Goal: Information Seeking & Learning: Learn about a topic

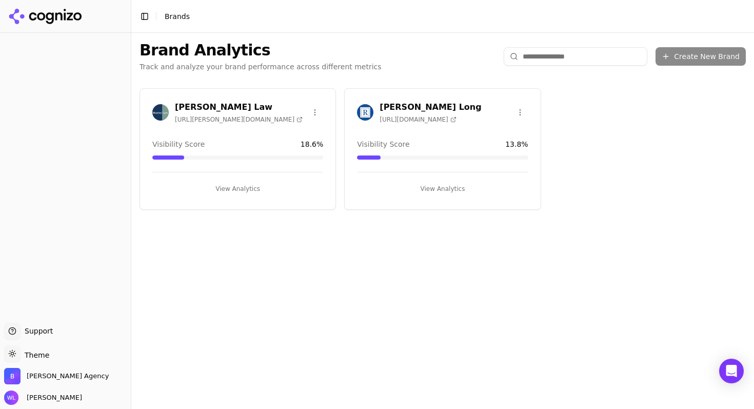
click at [399, 106] on h3 "[PERSON_NAME] Long" at bounding box center [431, 107] width 102 height 12
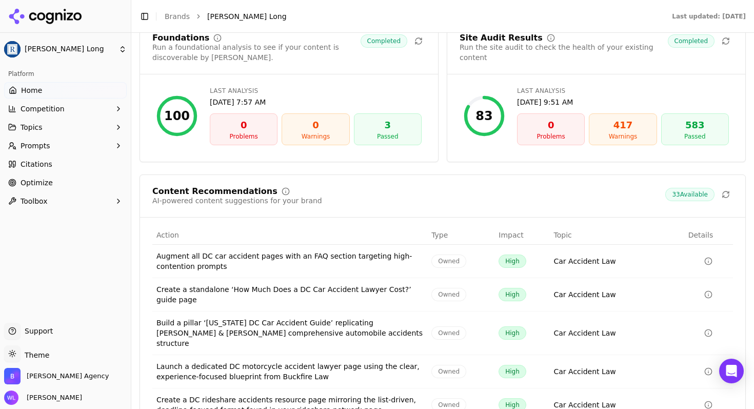
scroll to position [1477, 0]
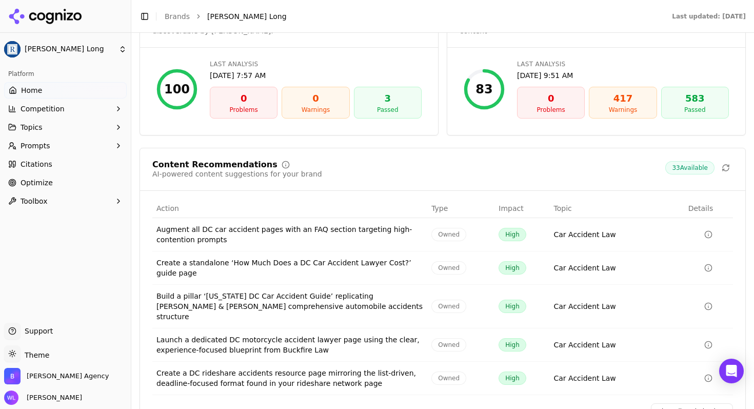
click at [326, 258] on div "Create a standalone ‘How Much Does a DC Car Accident Lawyer Cost?’ guide page" at bounding box center [289, 268] width 267 height 21
click at [670, 403] on link "View All Optimizations" at bounding box center [692, 411] width 82 height 16
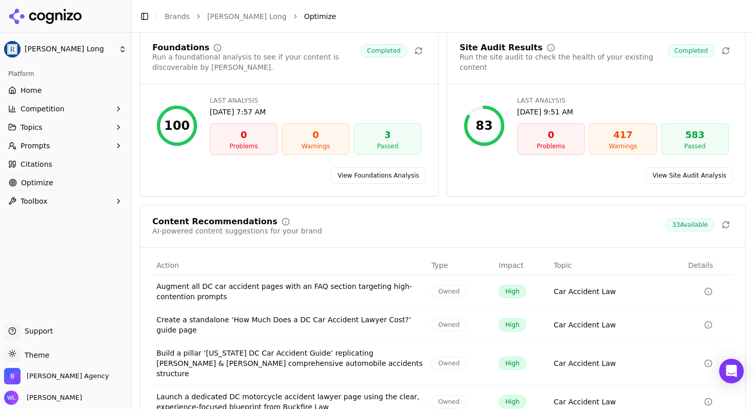
scroll to position [97, 0]
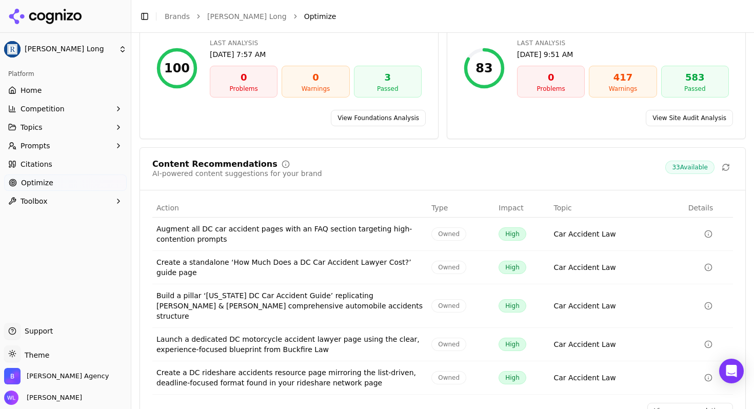
click at [322, 233] on div "Augment all DC car accident pages with an FAQ section targeting high-contention…" at bounding box center [289, 234] width 267 height 21
click at [704, 233] on icon "Data table" at bounding box center [708, 234] width 8 height 8
click at [701, 238] on button "Data table" at bounding box center [708, 234] width 41 height 12
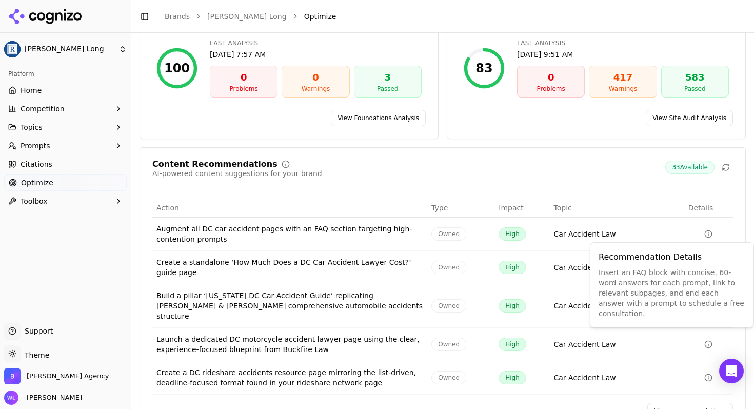
click at [530, 173] on div "Content Recommendations AI-powered content suggestions for your brand 33 Availa…" at bounding box center [442, 169] width 581 height 18
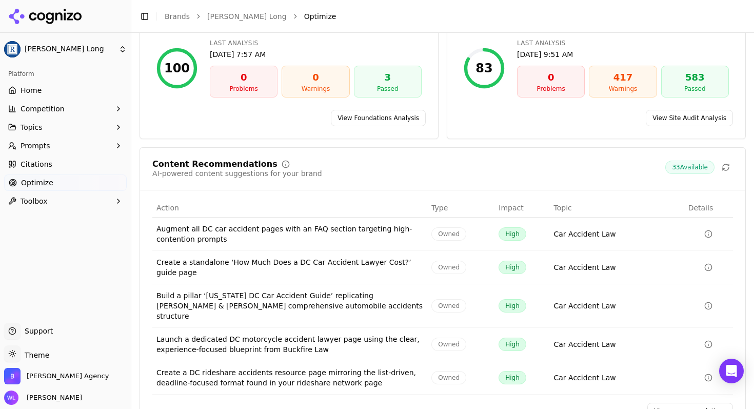
click at [348, 303] on div "Build a pillar ‘[US_STATE] DC Car Accident Guide’ replicating [PERSON_NAME] & […" at bounding box center [289, 305] width 267 height 31
click at [214, 294] on div "Build a pillar ‘[US_STATE] DC Car Accident Guide’ replicating [PERSON_NAME] & […" at bounding box center [289, 305] width 267 height 31
click at [705, 304] on circle "Data table" at bounding box center [708, 305] width 7 height 7
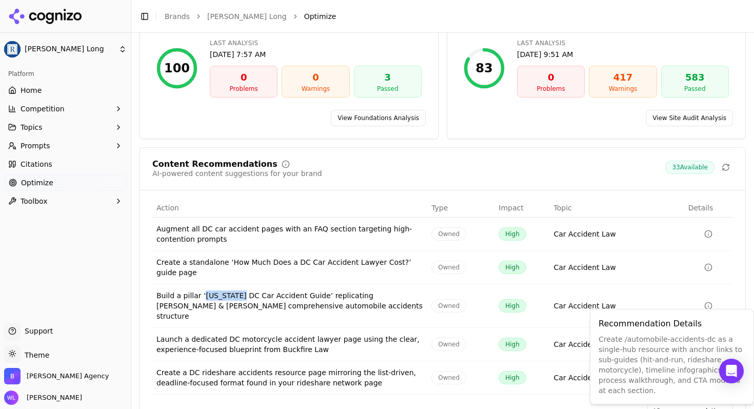
click at [704, 302] on icon "Data table" at bounding box center [708, 306] width 8 height 8
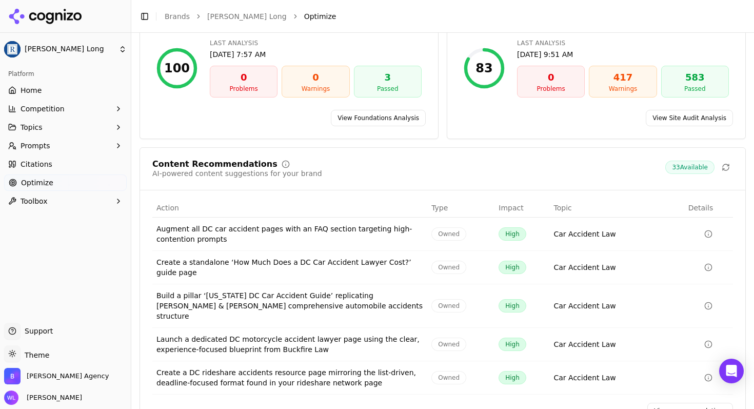
click at [303, 303] on div "Build a pillar ‘[US_STATE] DC Car Accident Guide’ replicating [PERSON_NAME] & […" at bounding box center [289, 305] width 267 height 31
click at [565, 304] on div "Car Accident Law" at bounding box center [585, 306] width 62 height 10
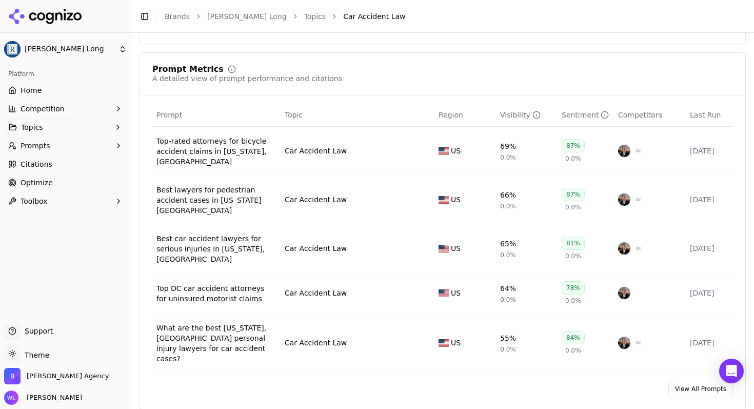
scroll to position [386, 0]
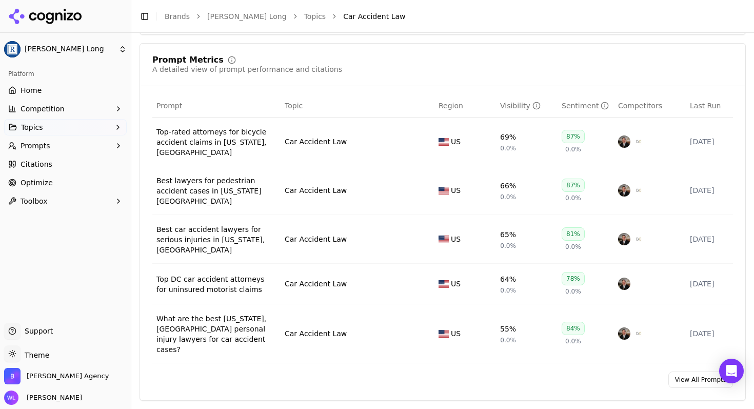
click at [690, 371] on link "View All Prompts" at bounding box center [700, 379] width 65 height 16
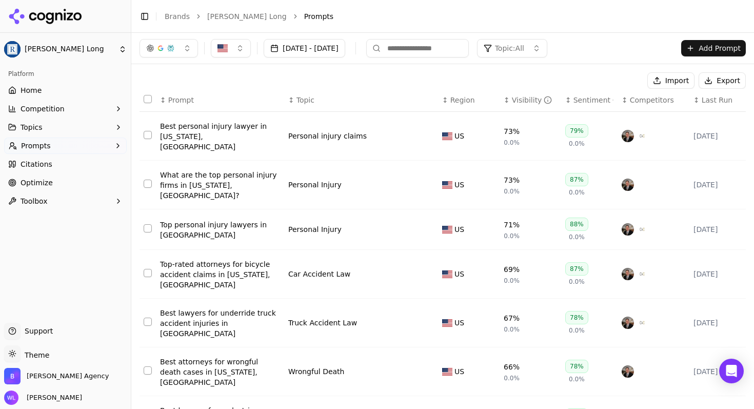
scroll to position [151, 0]
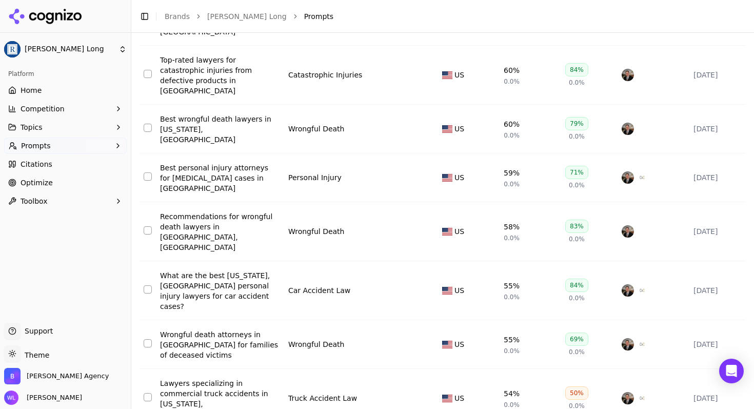
scroll to position [168, 0]
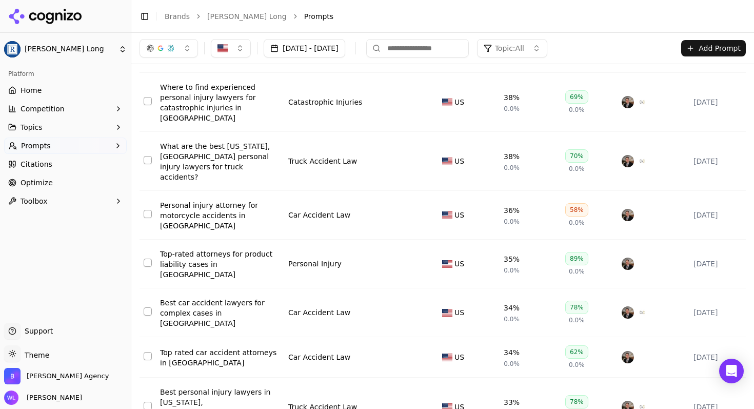
scroll to position [176, 0]
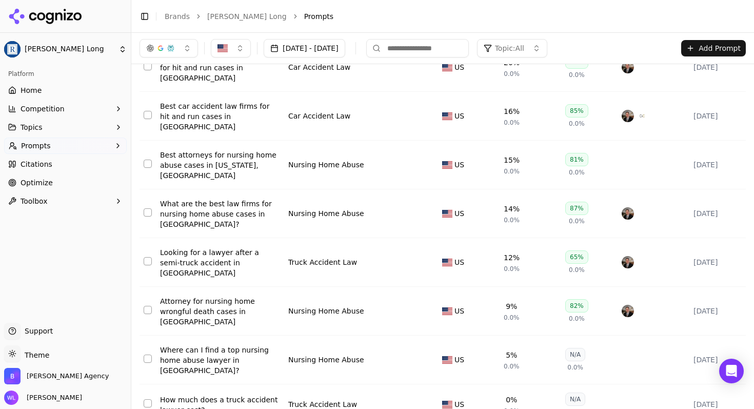
scroll to position [160, 0]
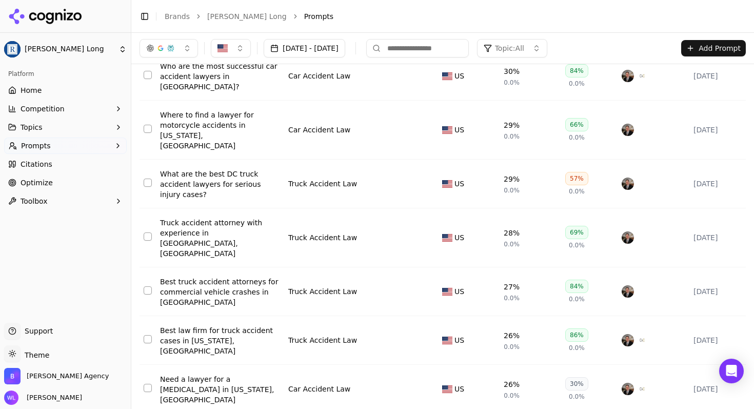
click at [226, 374] on div "Need a lawyer for a [MEDICAL_DATA] in [US_STATE], [GEOGRAPHIC_DATA]" at bounding box center [220, 389] width 120 height 31
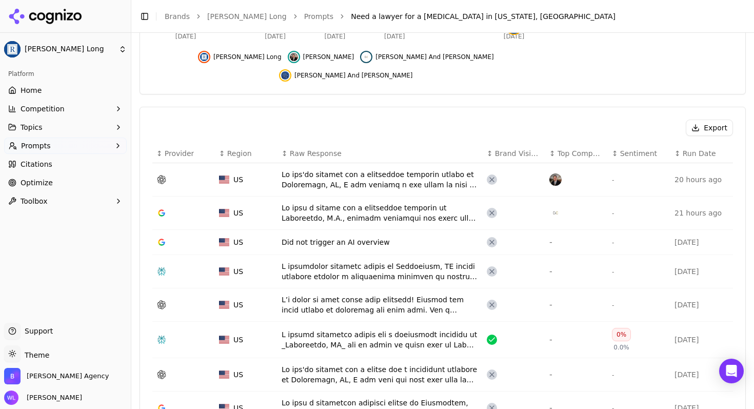
scroll to position [289, 0]
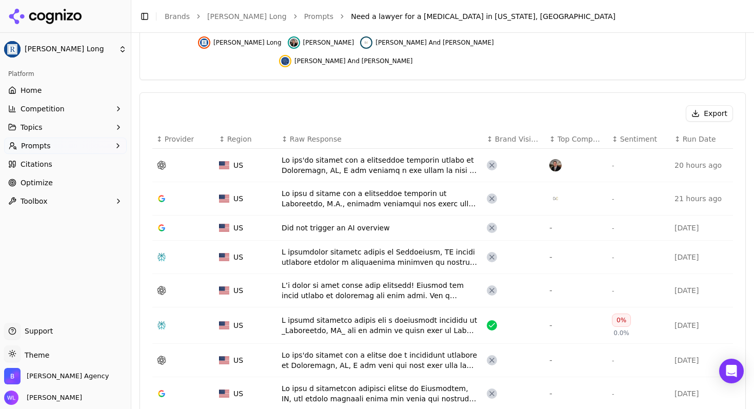
click at [406, 155] on div "Data table" at bounding box center [380, 165] width 197 height 21
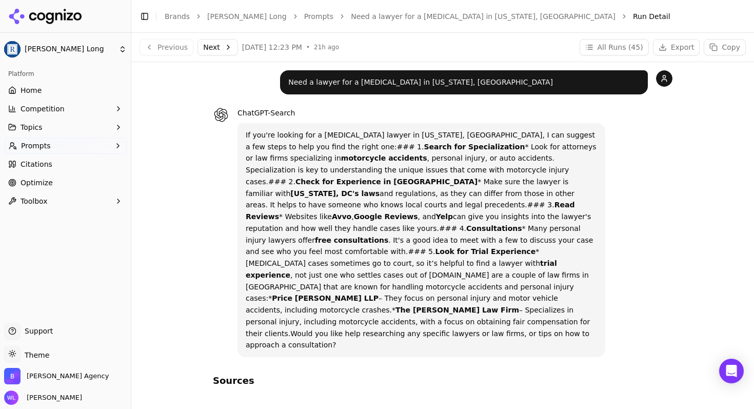
click at [213, 47] on button "Next" at bounding box center [218, 47] width 41 height 16
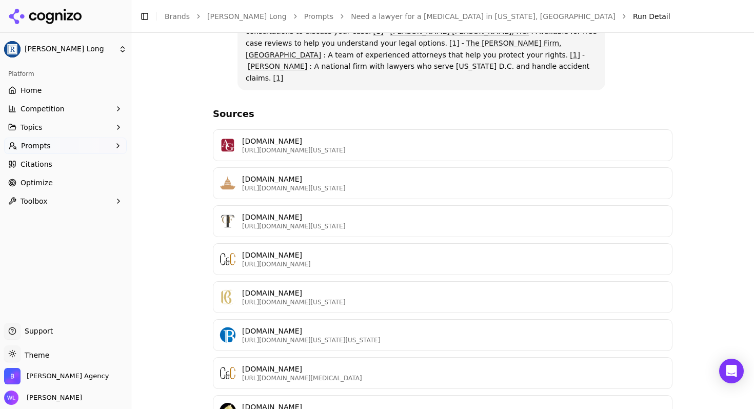
scroll to position [354, 0]
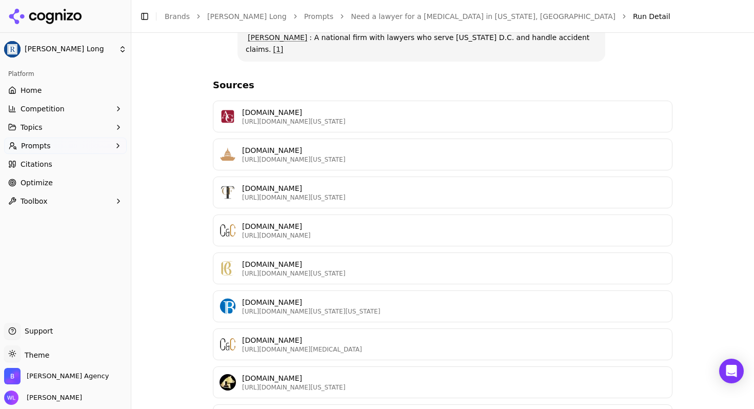
click at [283, 107] on p "[DOMAIN_NAME]" at bounding box center [454, 112] width 424 height 10
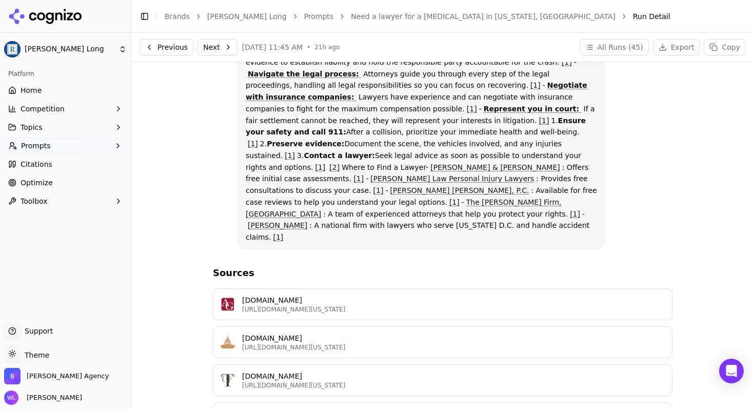
scroll to position [0, 0]
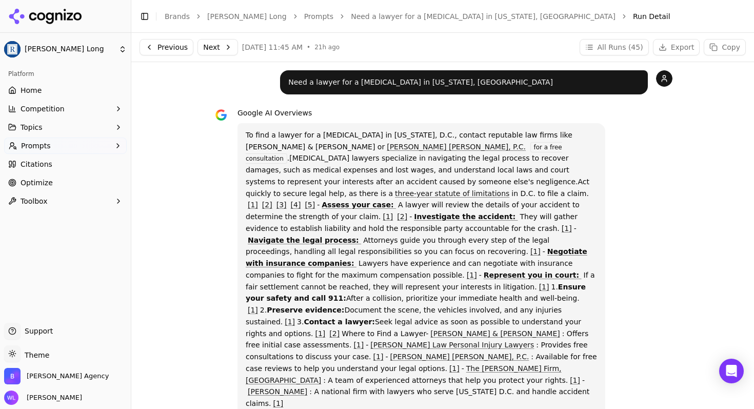
click at [206, 49] on button "Next" at bounding box center [218, 47] width 41 height 16
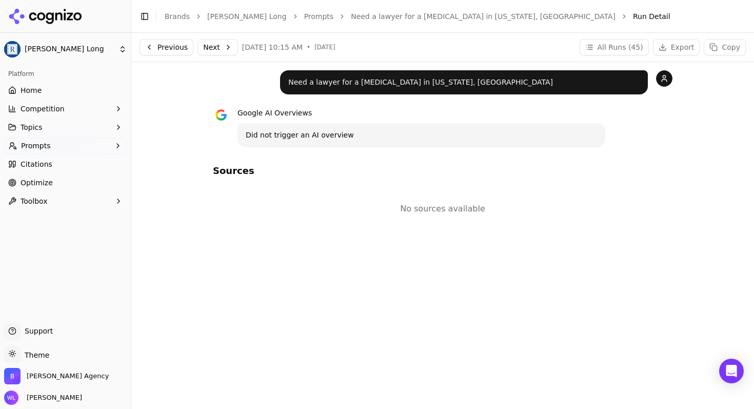
click at [203, 47] on button "Next" at bounding box center [218, 47] width 41 height 16
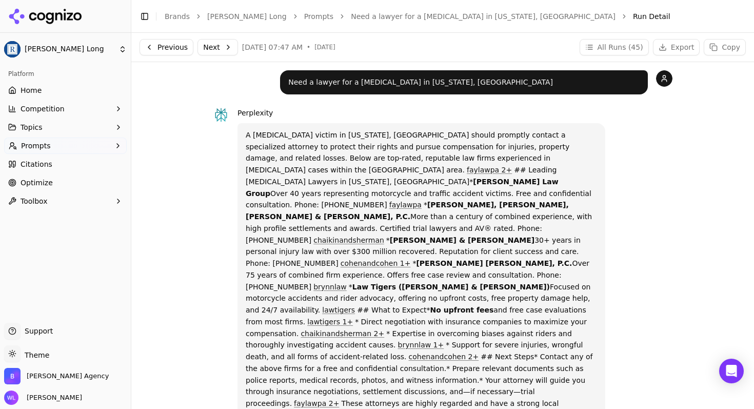
click at [221, 51] on button "Next" at bounding box center [218, 47] width 41 height 16
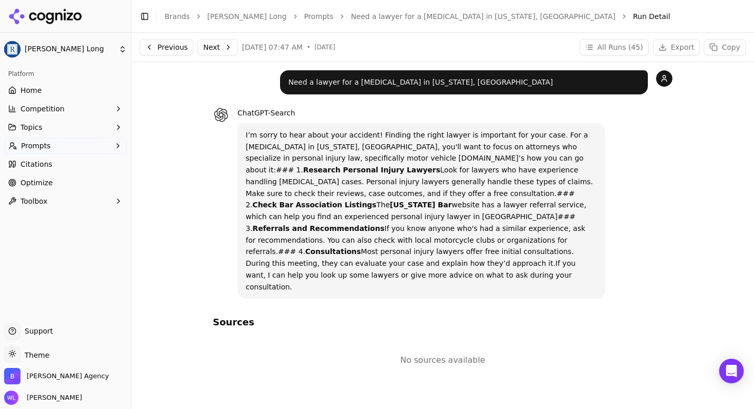
click at [220, 47] on button "Next" at bounding box center [218, 47] width 41 height 16
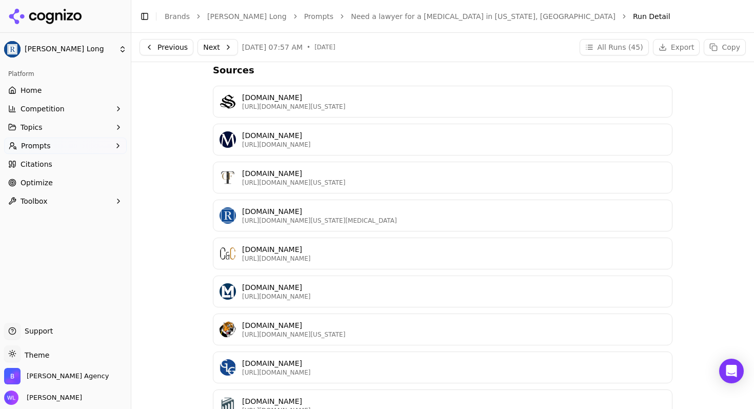
scroll to position [261, 0]
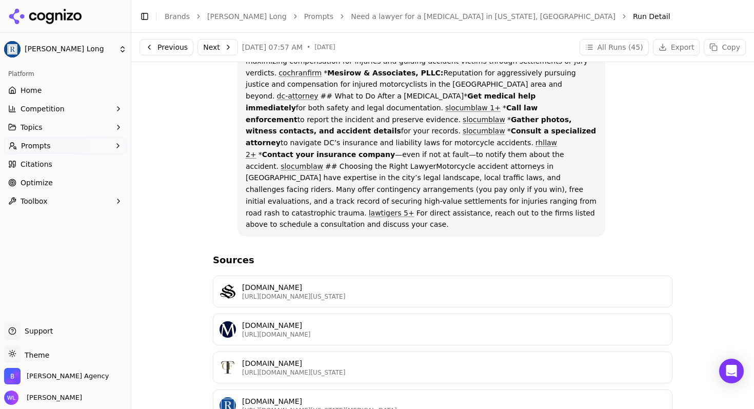
click at [215, 46] on button "Next" at bounding box center [218, 47] width 41 height 16
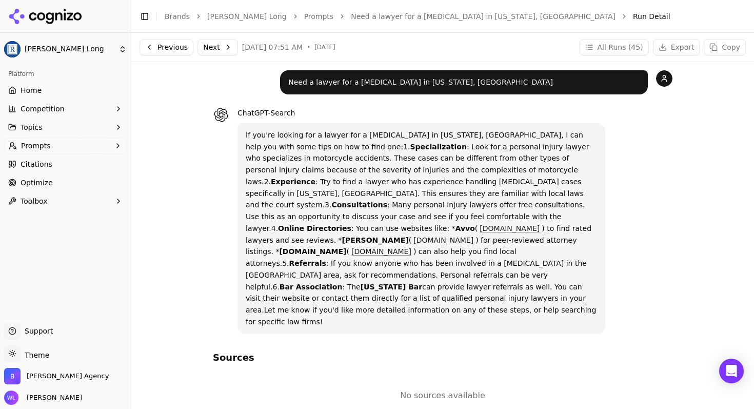
click at [216, 48] on button "Next" at bounding box center [218, 47] width 41 height 16
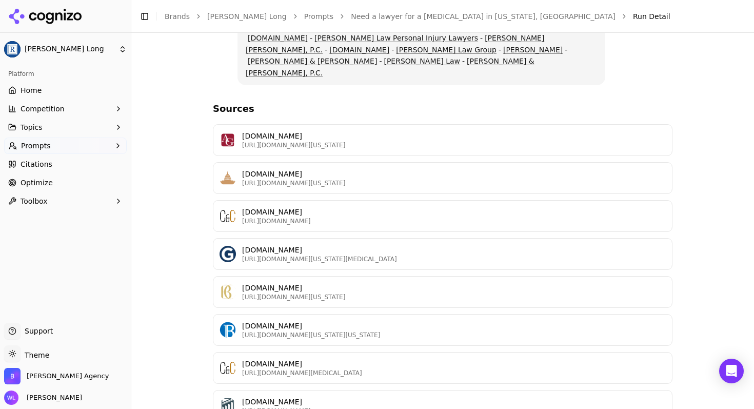
scroll to position [331, 0]
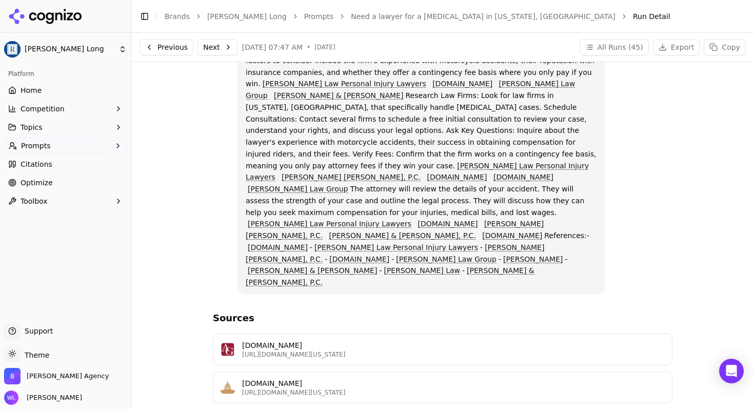
scroll to position [0, 0]
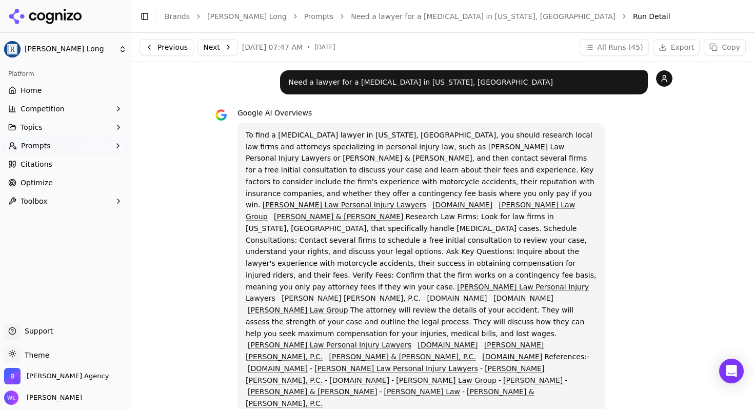
click at [412, 13] on link "Need a lawyer for a [MEDICAL_DATA] in [US_STATE], [GEOGRAPHIC_DATA]" at bounding box center [483, 16] width 265 height 10
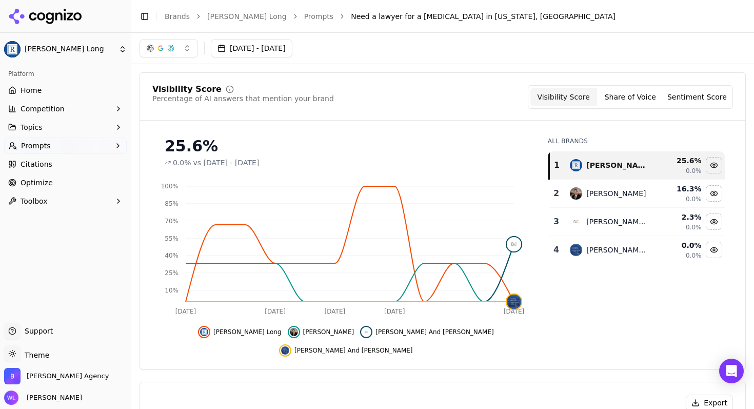
click at [339, 15] on icon "breadcrumb" at bounding box center [342, 16] width 7 height 7
click at [308, 16] on link "Prompts" at bounding box center [319, 16] width 30 height 10
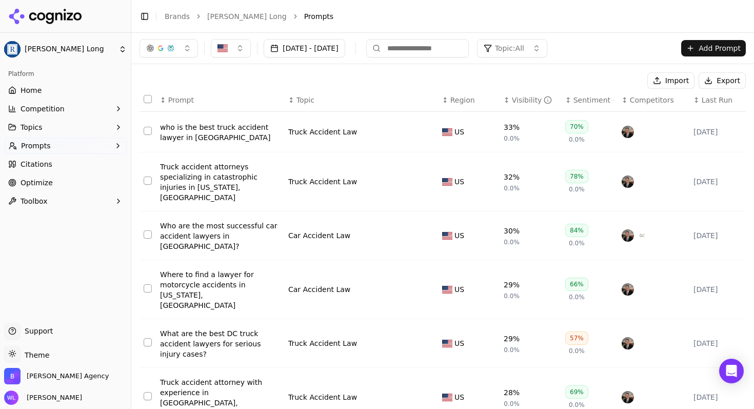
click at [110, 147] on button "Prompts" at bounding box center [65, 145] width 123 height 16
click at [63, 195] on span "Suggestions" at bounding box center [65, 195] width 89 height 10
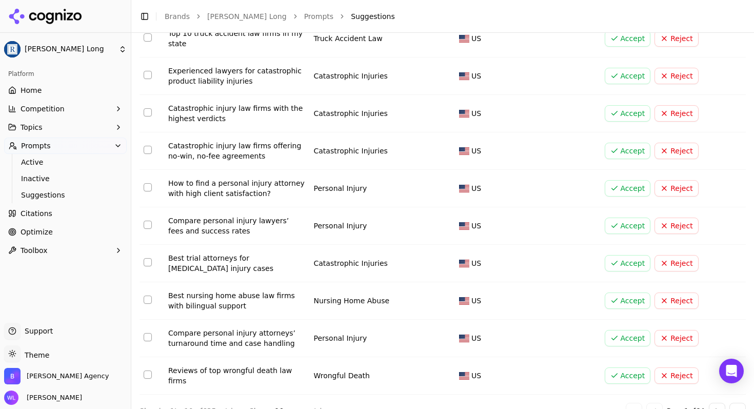
scroll to position [106, 0]
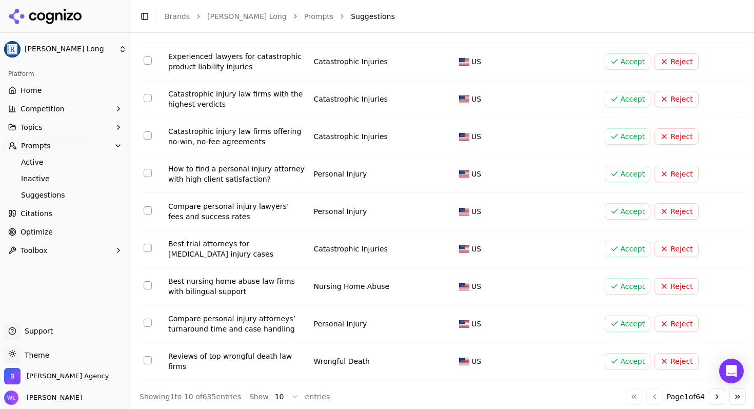
click at [709, 394] on button "Go to next page" at bounding box center [717, 396] width 16 height 16
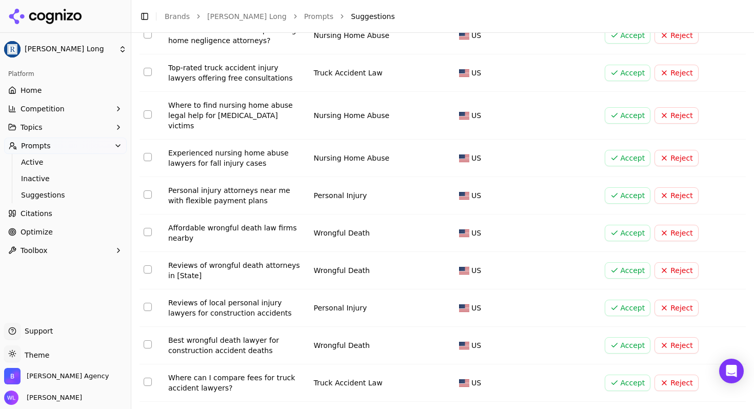
scroll to position [110, 0]
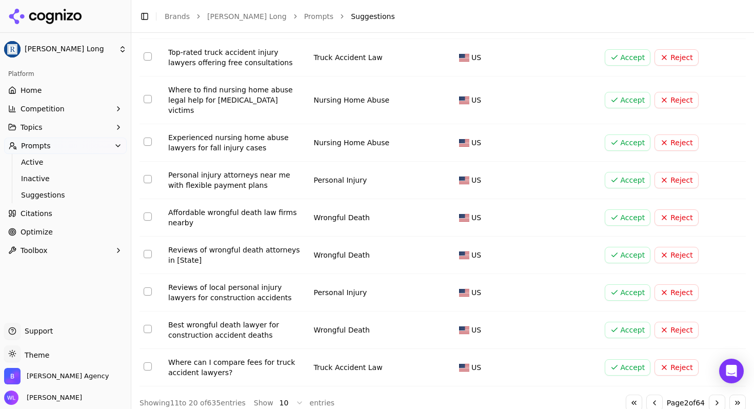
click at [712, 394] on button "Go to next page" at bounding box center [717, 402] width 16 height 16
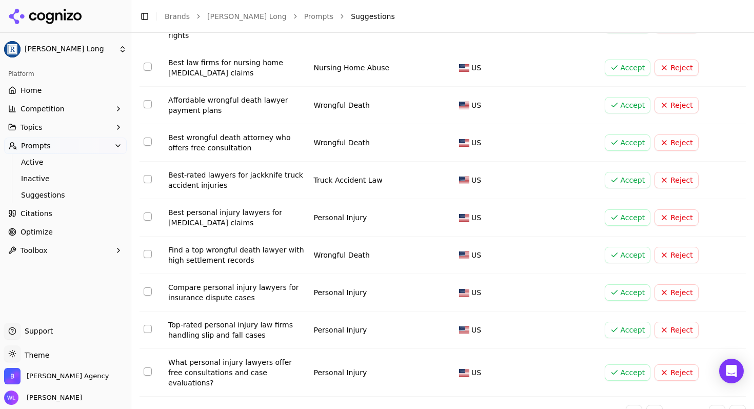
click at [709, 405] on button "Go to next page" at bounding box center [717, 413] width 16 height 16
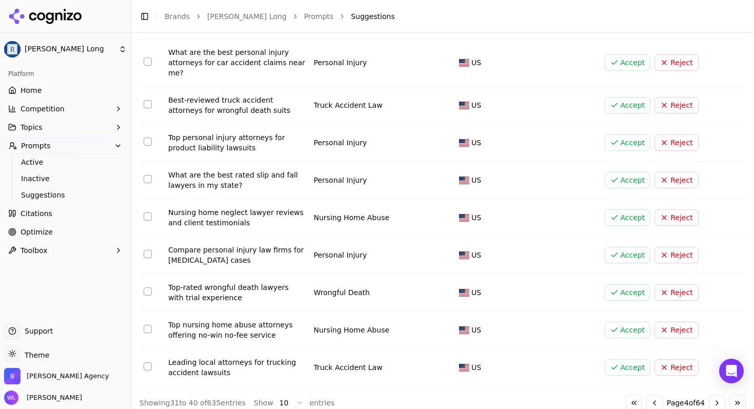
scroll to position [121, 0]
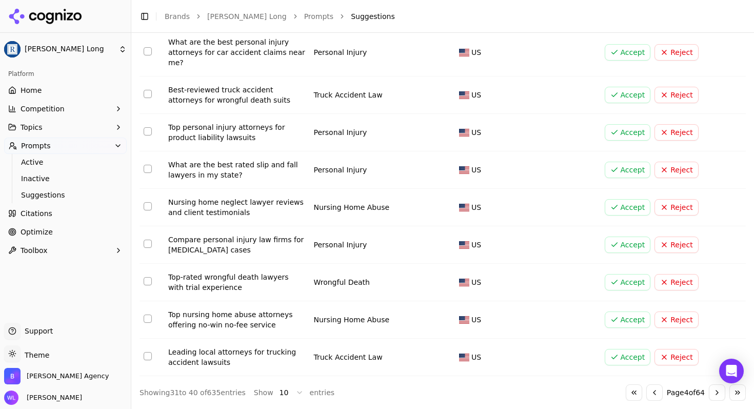
click at [709, 396] on button "Go to next page" at bounding box center [717, 392] width 16 height 16
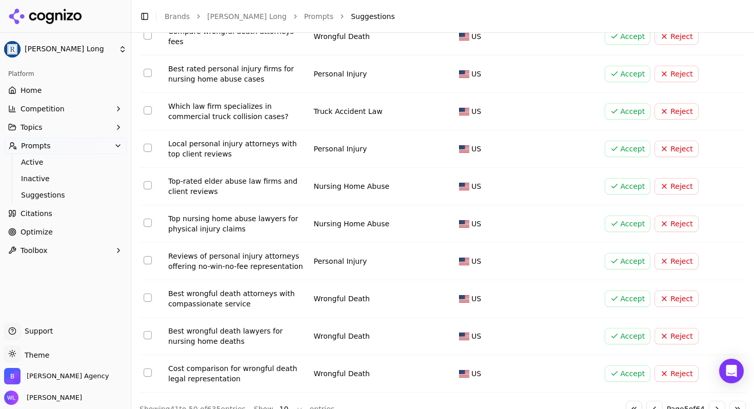
scroll to position [106, 0]
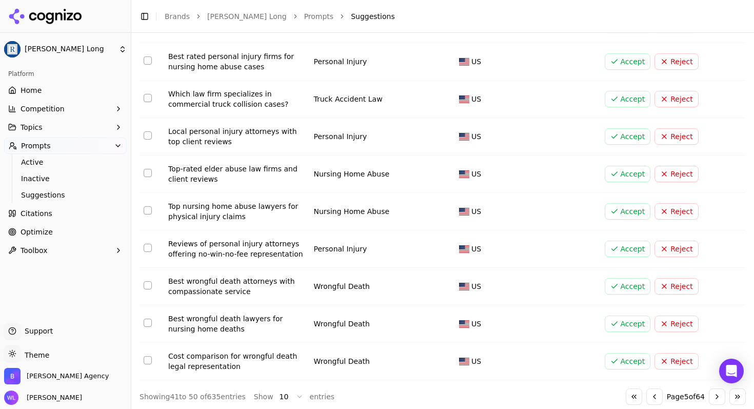
click at [709, 394] on button "Go to next page" at bounding box center [717, 396] width 16 height 16
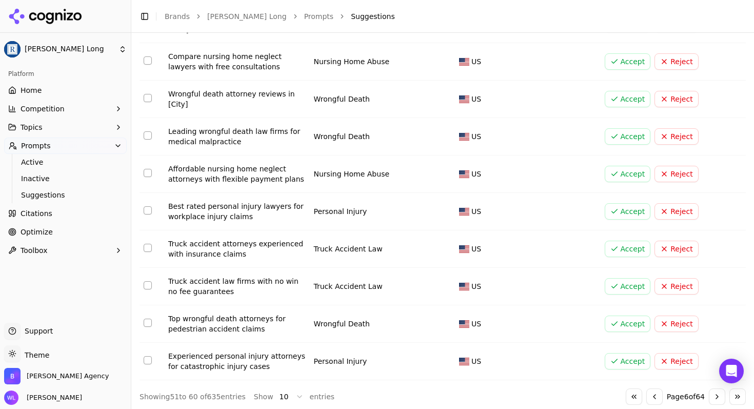
scroll to position [110, 0]
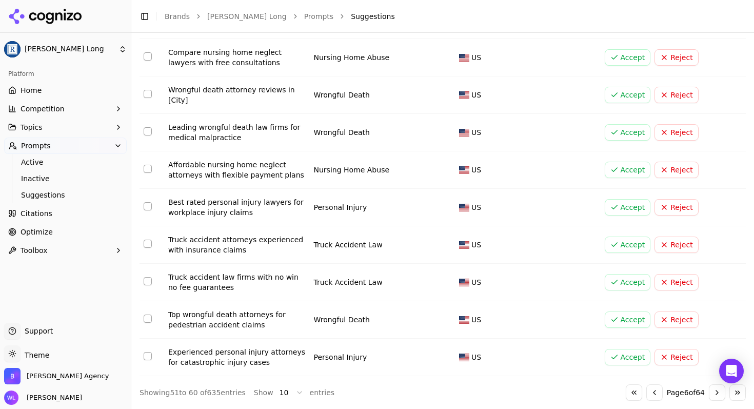
click at [714, 392] on button "Go to next page" at bounding box center [717, 392] width 16 height 16
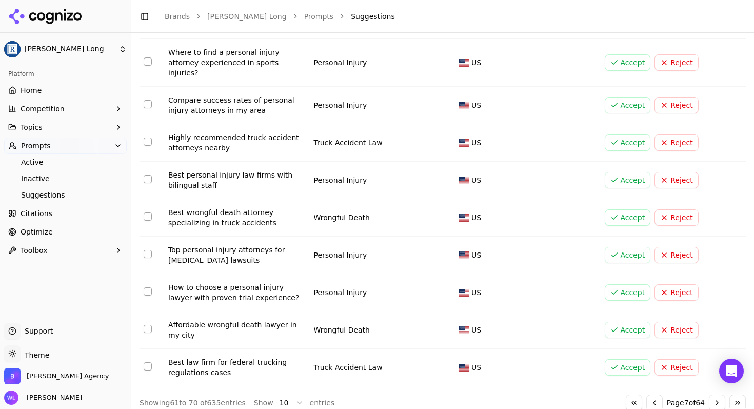
click at [715, 394] on button "Go to next page" at bounding box center [717, 402] width 16 height 16
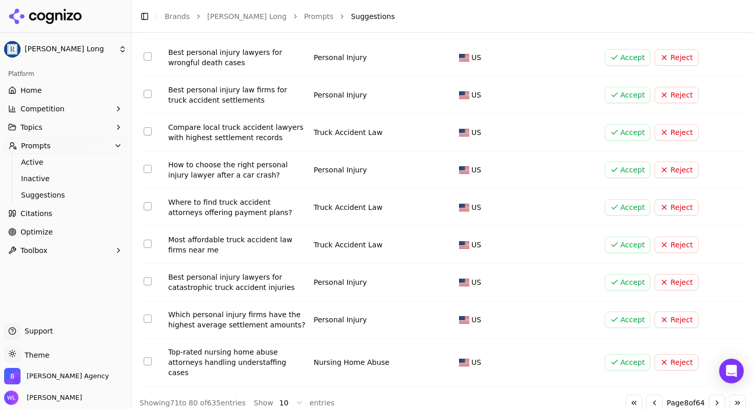
scroll to position [0, 0]
